Goal: Connect with others: Connect with others

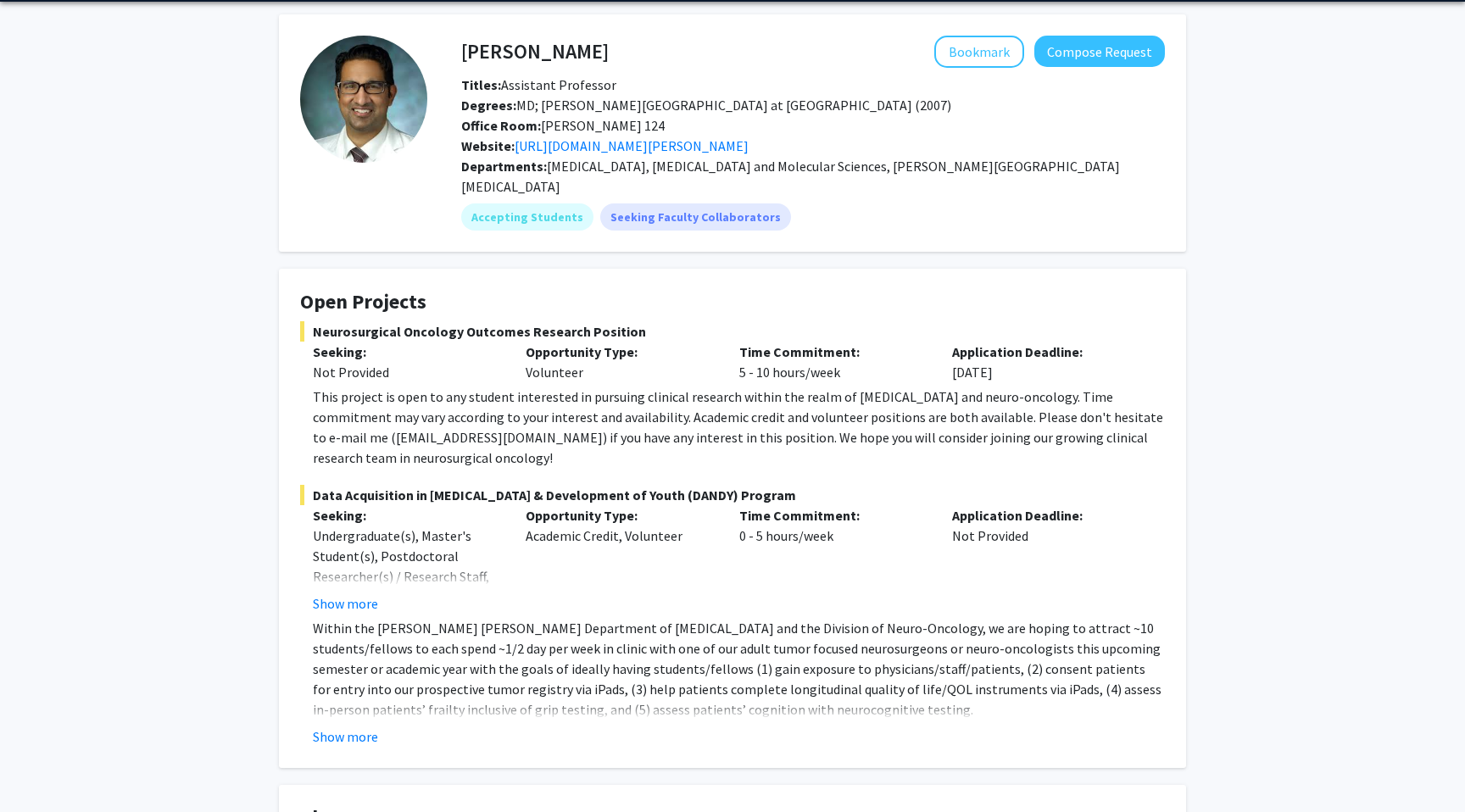
scroll to position [65, 0]
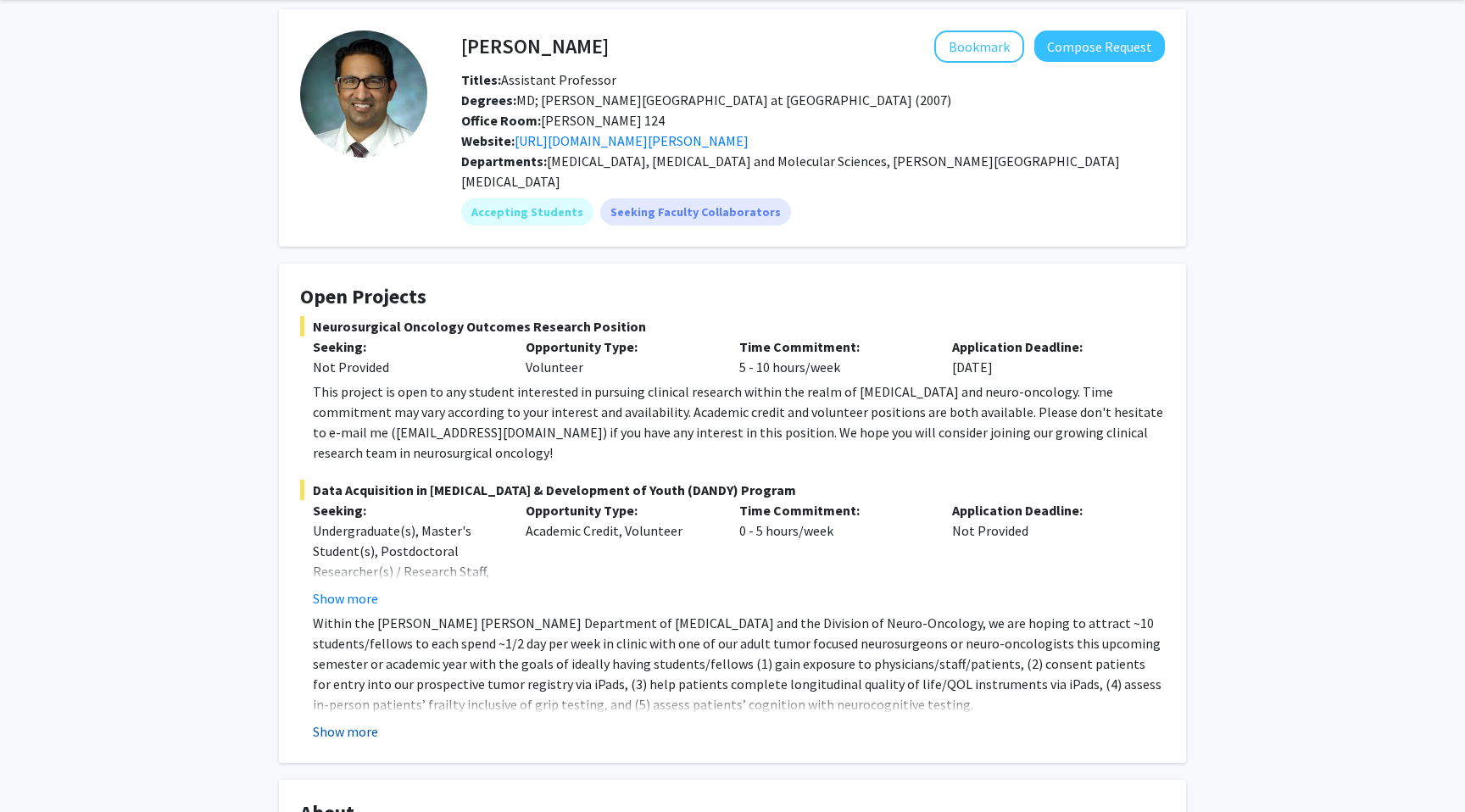
click at [353, 721] on button "Show more" at bounding box center [345, 731] width 65 height 20
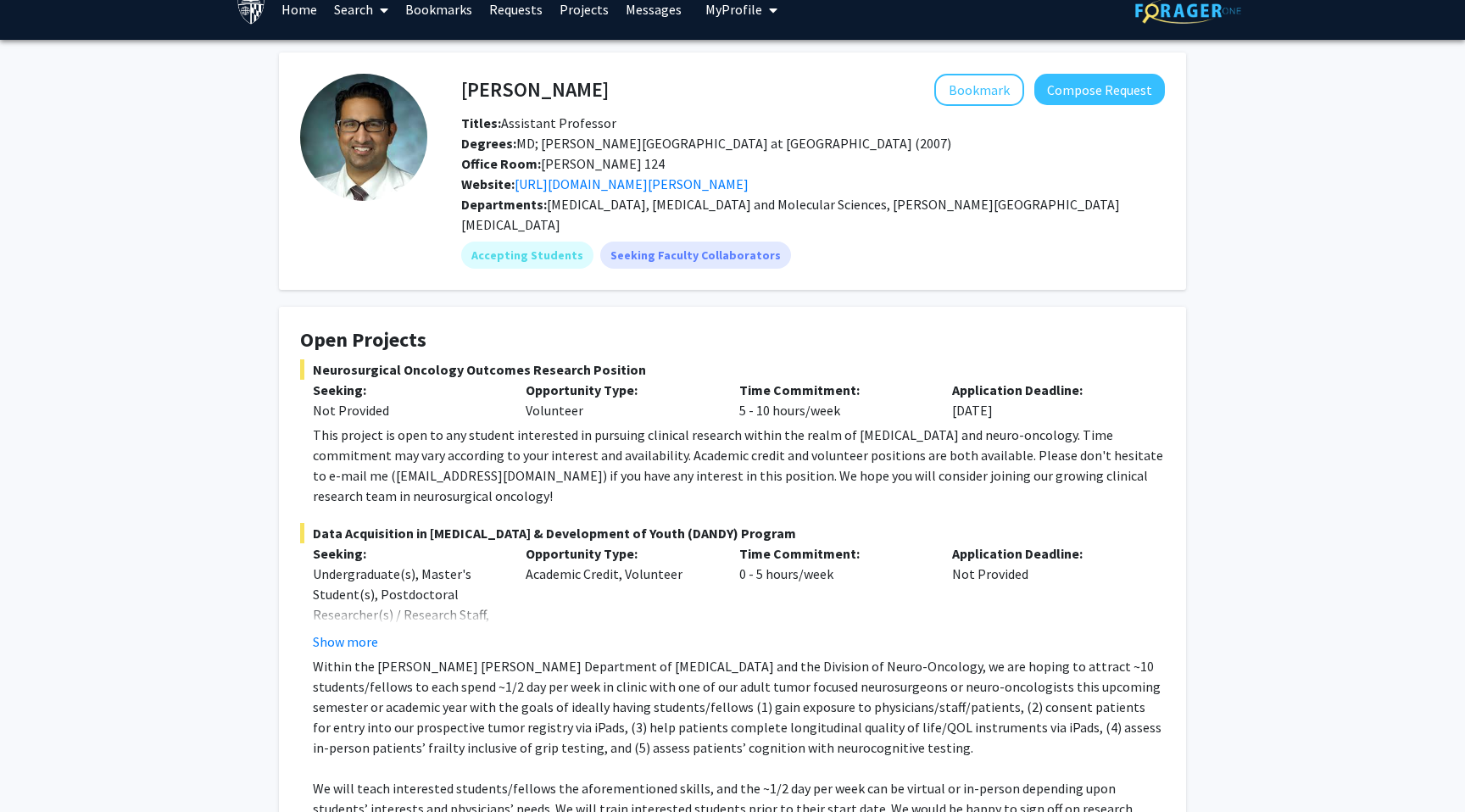
scroll to position [0, 0]
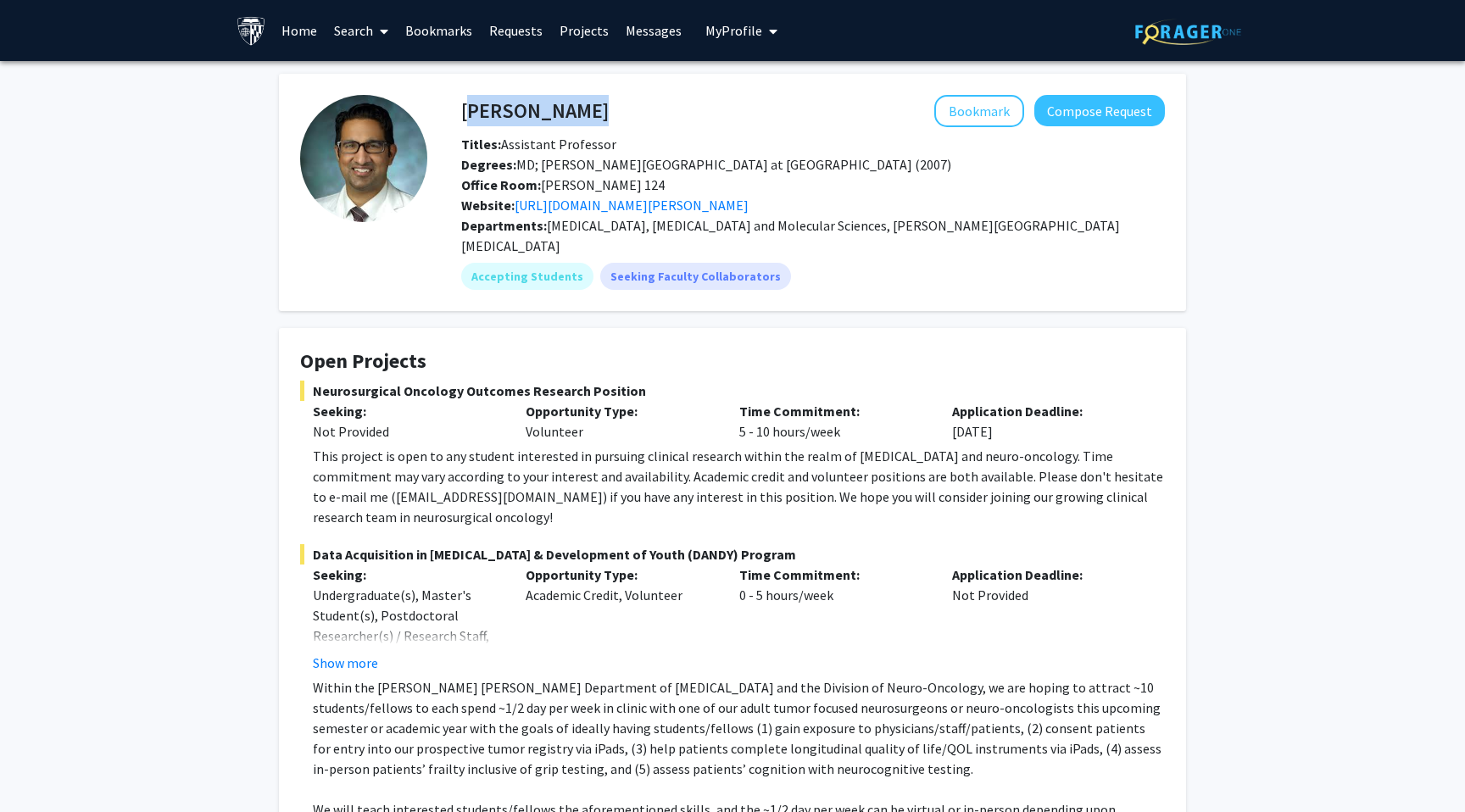
drag, startPoint x: 609, startPoint y: 112, endPoint x: 466, endPoint y: 109, distance: 143.0
click at [466, 109] on div "Raj Mukherjee Bookmark Compose Request" at bounding box center [813, 111] width 729 height 32
copy h4 "Raj Mukherjee"
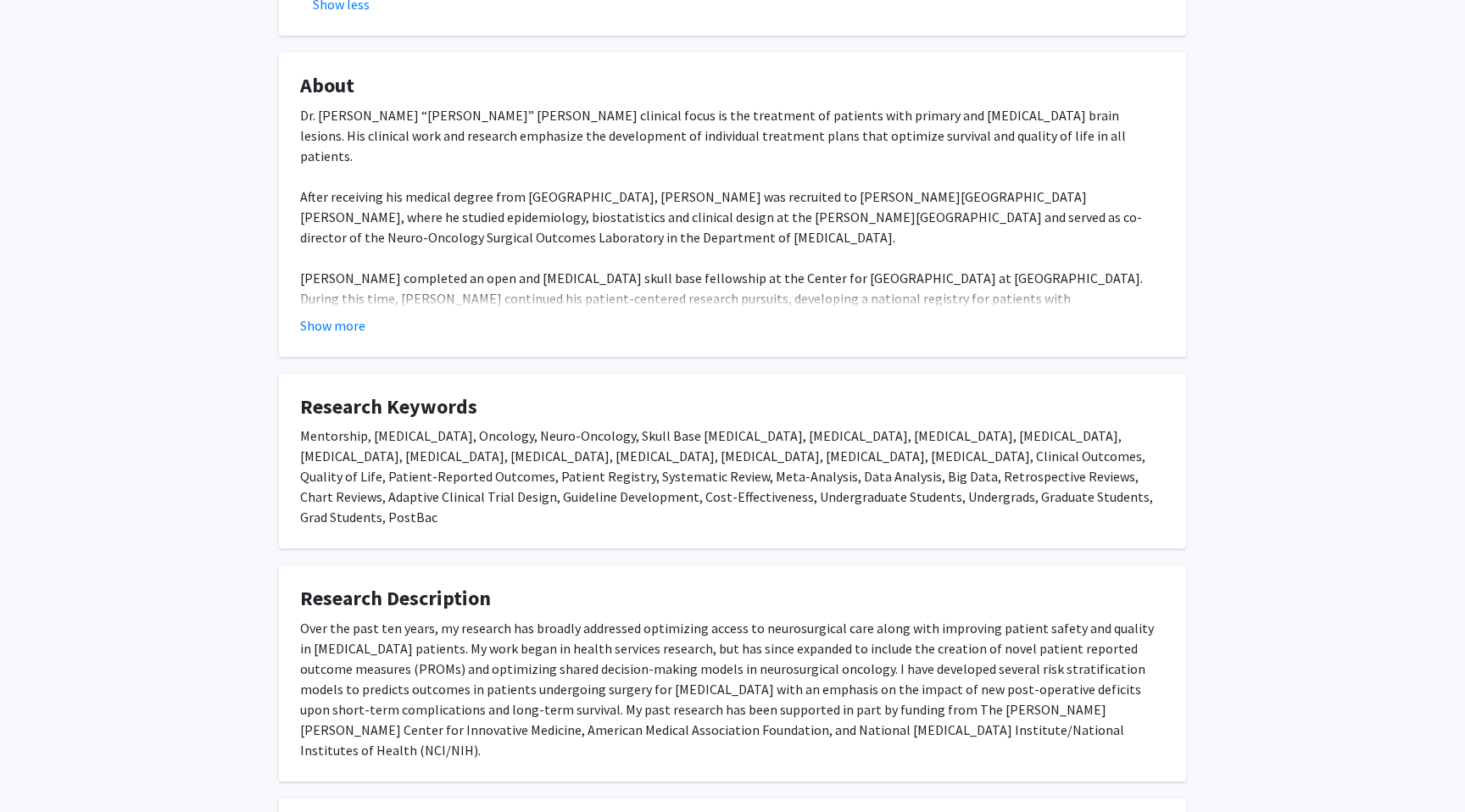
scroll to position [958, 0]
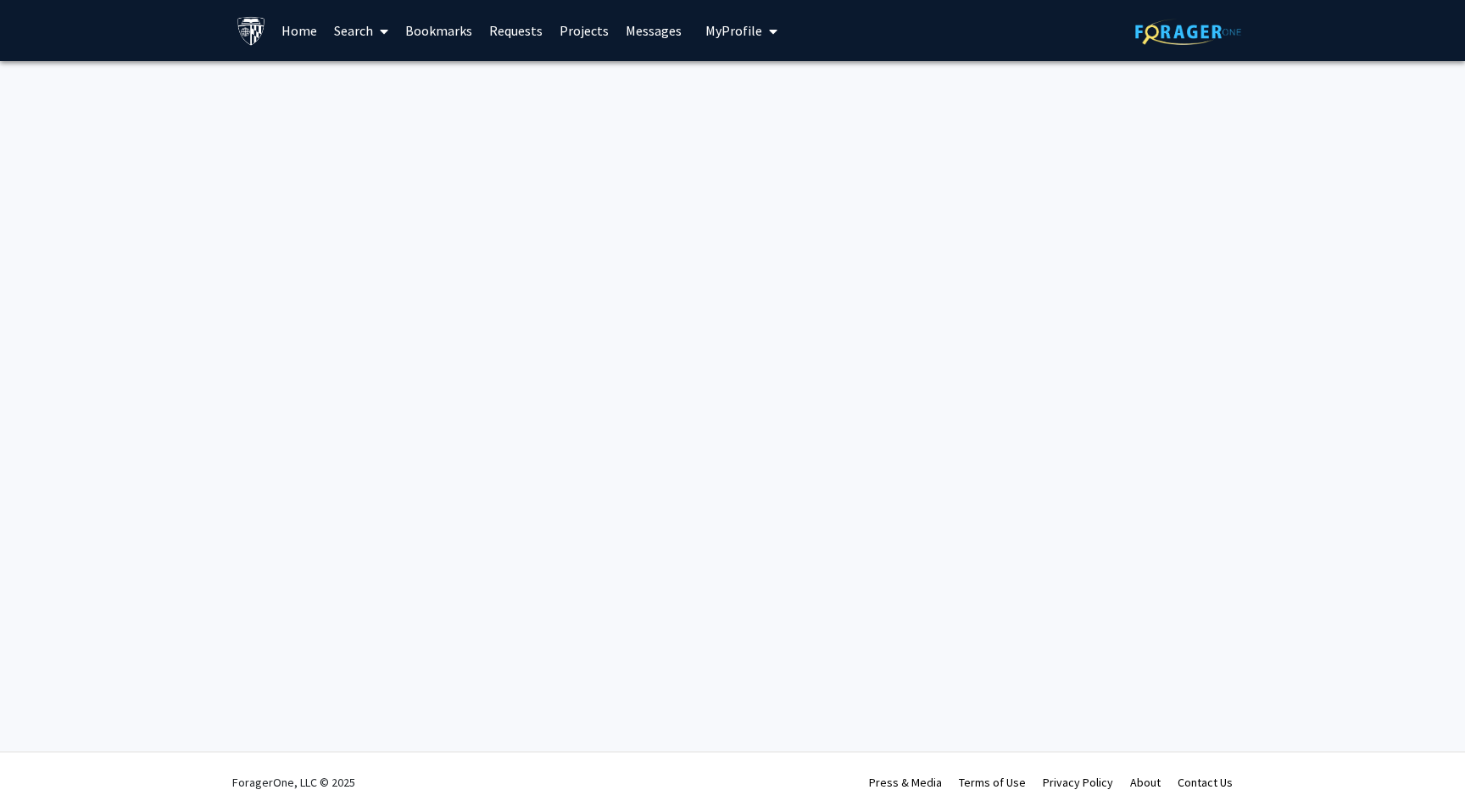
click at [722, 36] on span "My Profile" at bounding box center [733, 30] width 57 height 17
click at [974, 186] on div "Skip navigation Home Search Bookmarks Requests Projects Messages My Profile Rob…" at bounding box center [732, 406] width 1465 height 812
click at [769, 33] on icon "My profile dropdown to access profile and logout" at bounding box center [774, 31] width 9 height 14
click at [773, 136] on link "Account Settings" at bounding box center [794, 131] width 153 height 20
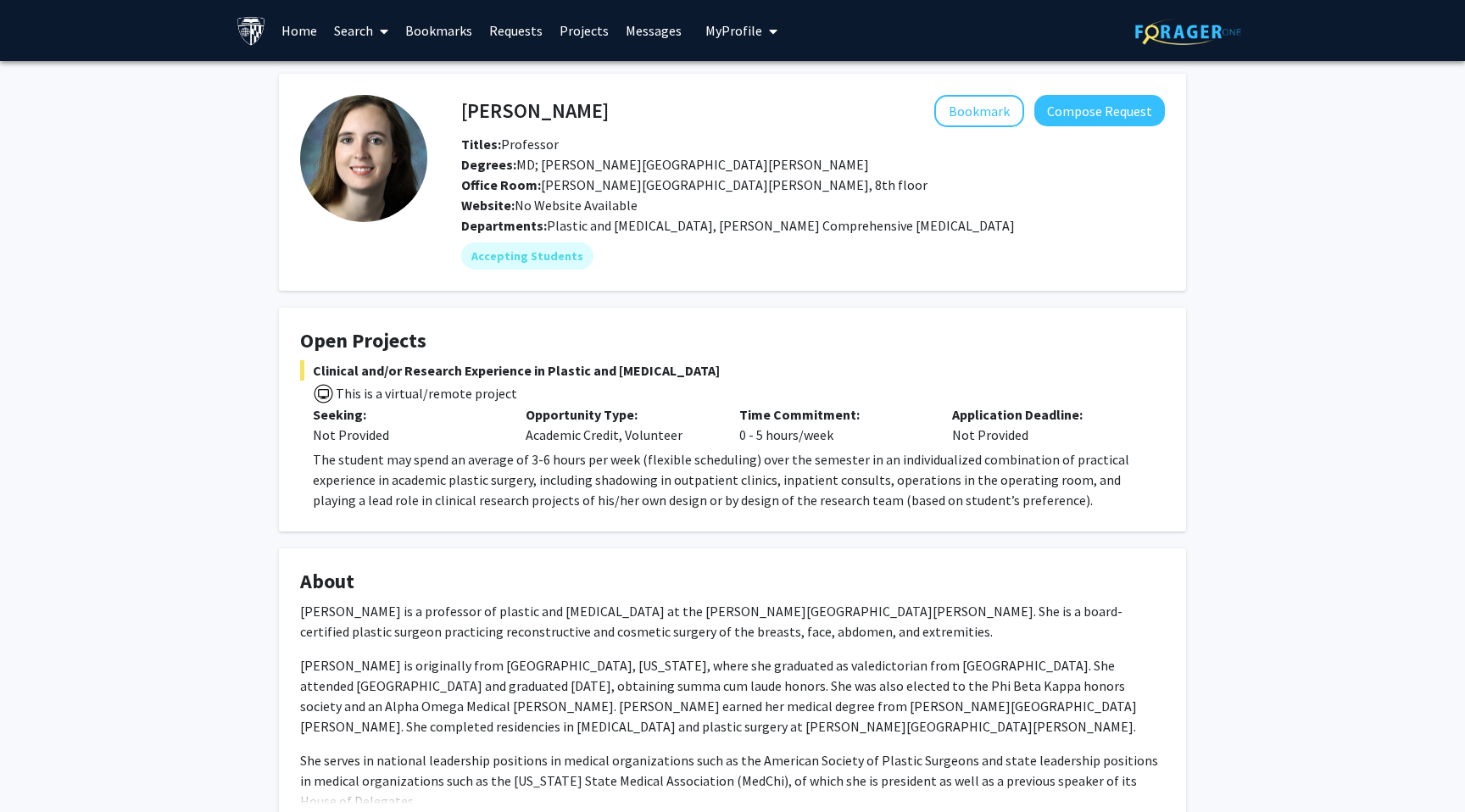
drag, startPoint x: 587, startPoint y: 107, endPoint x: 523, endPoint y: 107, distance: 64.0
click at [523, 107] on h4 "[PERSON_NAME]" at bounding box center [534, 111] width 148 height 31
drag, startPoint x: 656, startPoint y: 108, endPoint x: 461, endPoint y: 116, distance: 195.2
click at [461, 116] on div "[PERSON_NAME] Bookmark Compose Request" at bounding box center [813, 111] width 729 height 32
copy h4 "[PERSON_NAME]"
